Goal: Task Accomplishment & Management: Manage account settings

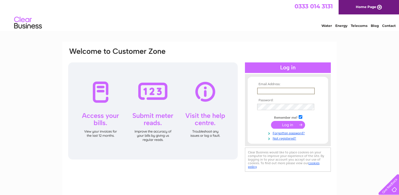
type input "leslie.fryer@talktalk.net"
click at [288, 124] on input "submit" at bounding box center [288, 125] width 34 height 8
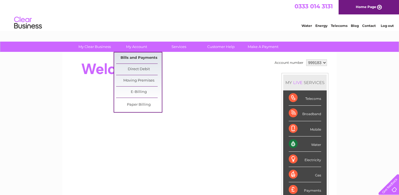
click at [137, 57] on link "Bills and Payments" at bounding box center [139, 57] width 46 height 11
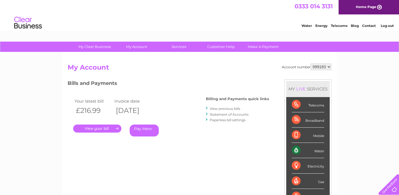
click at [97, 128] on link "." at bounding box center [97, 128] width 48 height 8
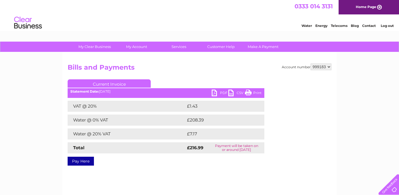
click at [248, 92] on link "Print" at bounding box center [253, 93] width 17 height 8
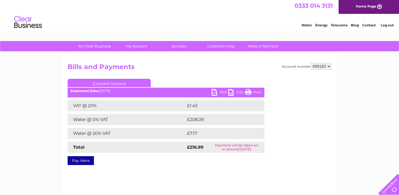
click at [216, 92] on link "PDF" at bounding box center [220, 93] width 17 height 8
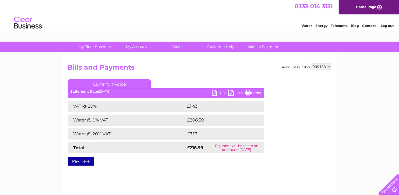
scroll to position [0, 0]
click at [386, 25] on link "Log out" at bounding box center [386, 26] width 13 height 4
